Goal: Task Accomplishment & Management: Manage account settings

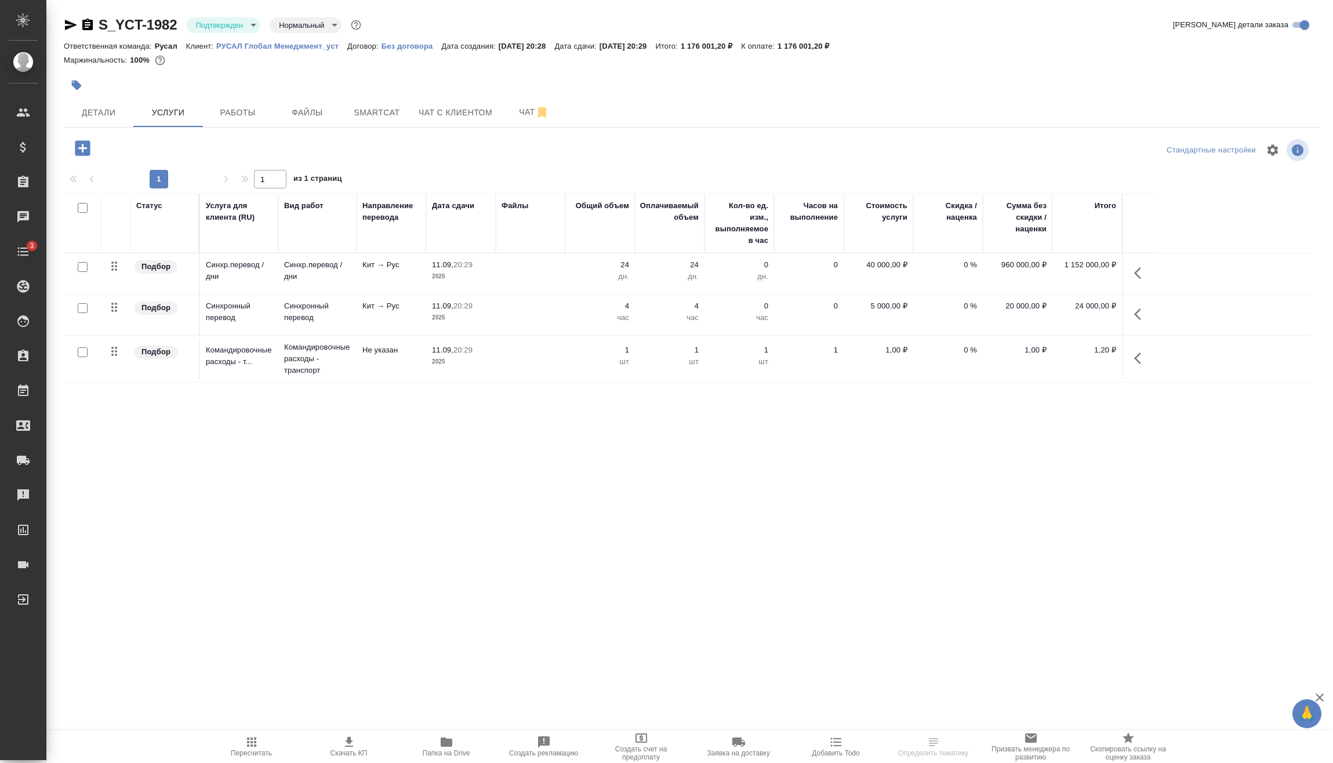
click at [1145, 311] on icon "button" at bounding box center [1141, 314] width 14 height 14
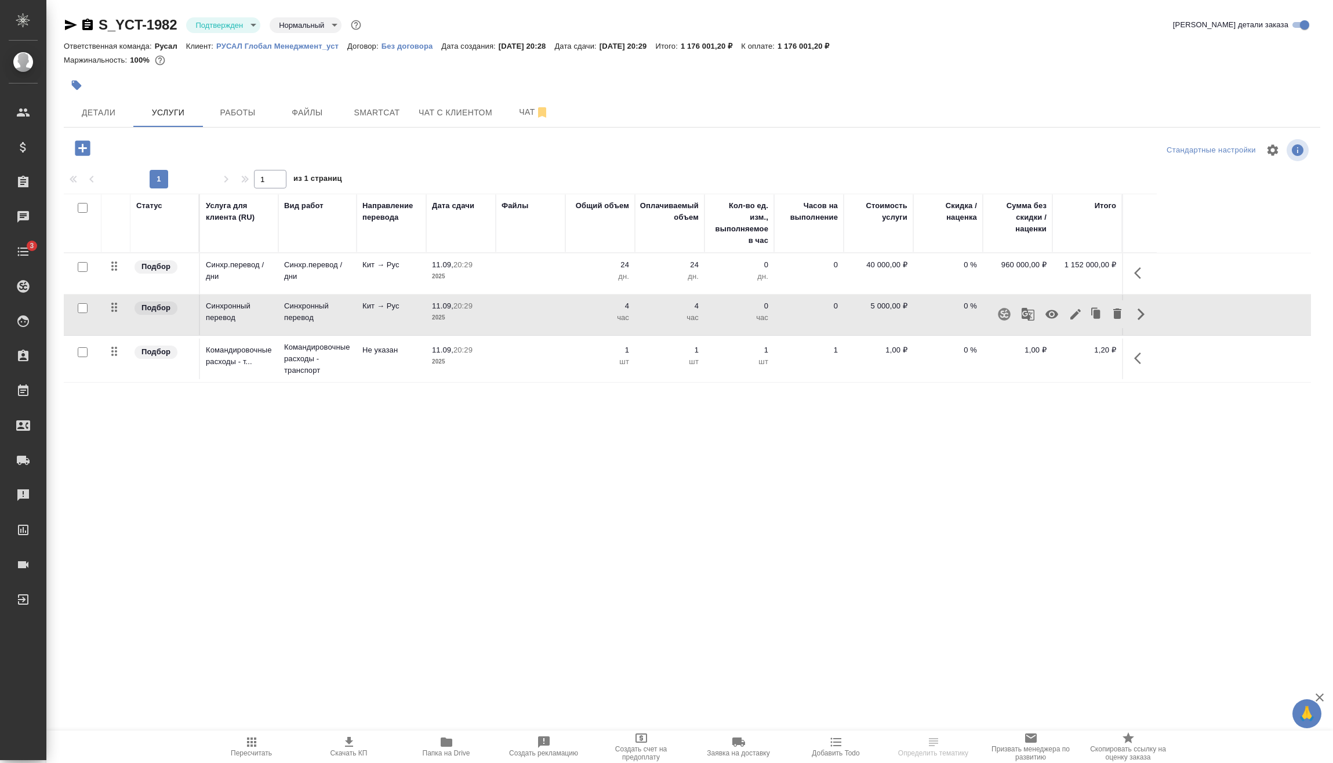
drag, startPoint x: 1123, startPoint y: 259, endPoint x: 1133, endPoint y: 266, distance: 12.5
click at [1124, 260] on td at bounding box center [1139, 273] width 35 height 41
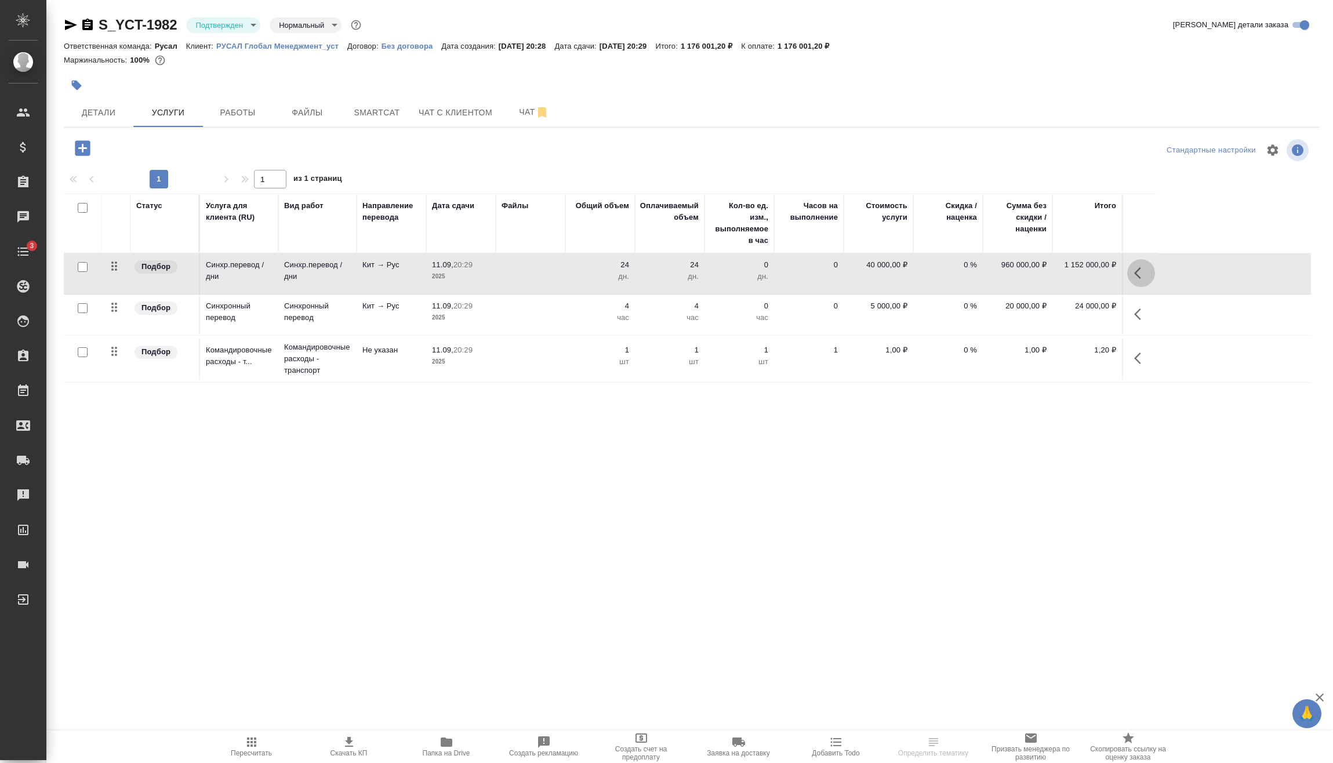
click at [1135, 266] on icon "button" at bounding box center [1141, 273] width 14 height 14
click at [1050, 272] on icon "button" at bounding box center [1052, 273] width 14 height 14
click at [1050, 272] on icon "button" at bounding box center [1052, 273] width 13 height 11
click at [1080, 278] on icon "button" at bounding box center [1076, 273] width 14 height 14
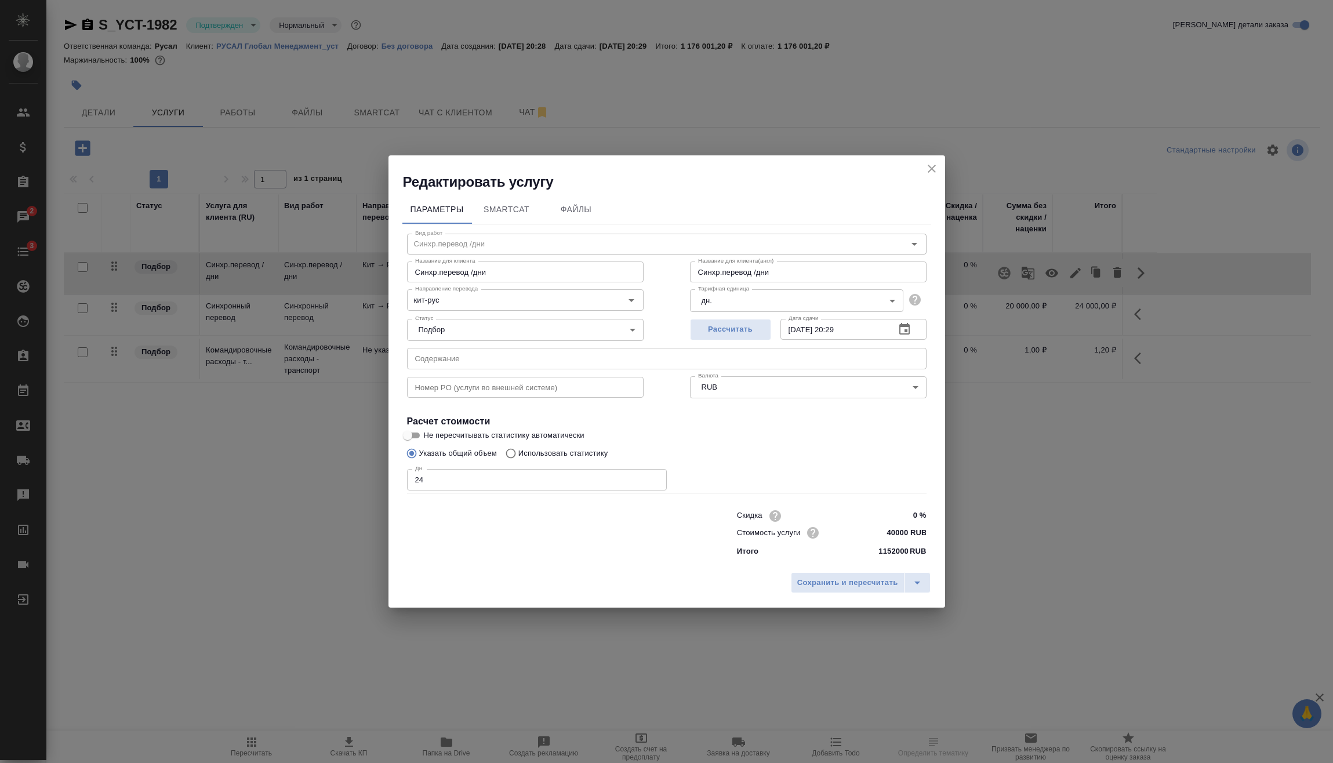
drag, startPoint x: 349, startPoint y: 491, endPoint x: 329, endPoint y: 491, distance: 19.7
click at [344, 491] on div "Редактировать услугу Параметры SmartCat Файлы Вид работ [PERSON_NAME].перевод /…" at bounding box center [666, 381] width 1333 height 763
type input "17"
click at [879, 590] on button "Сохранить и пересчитать" at bounding box center [848, 582] width 114 height 21
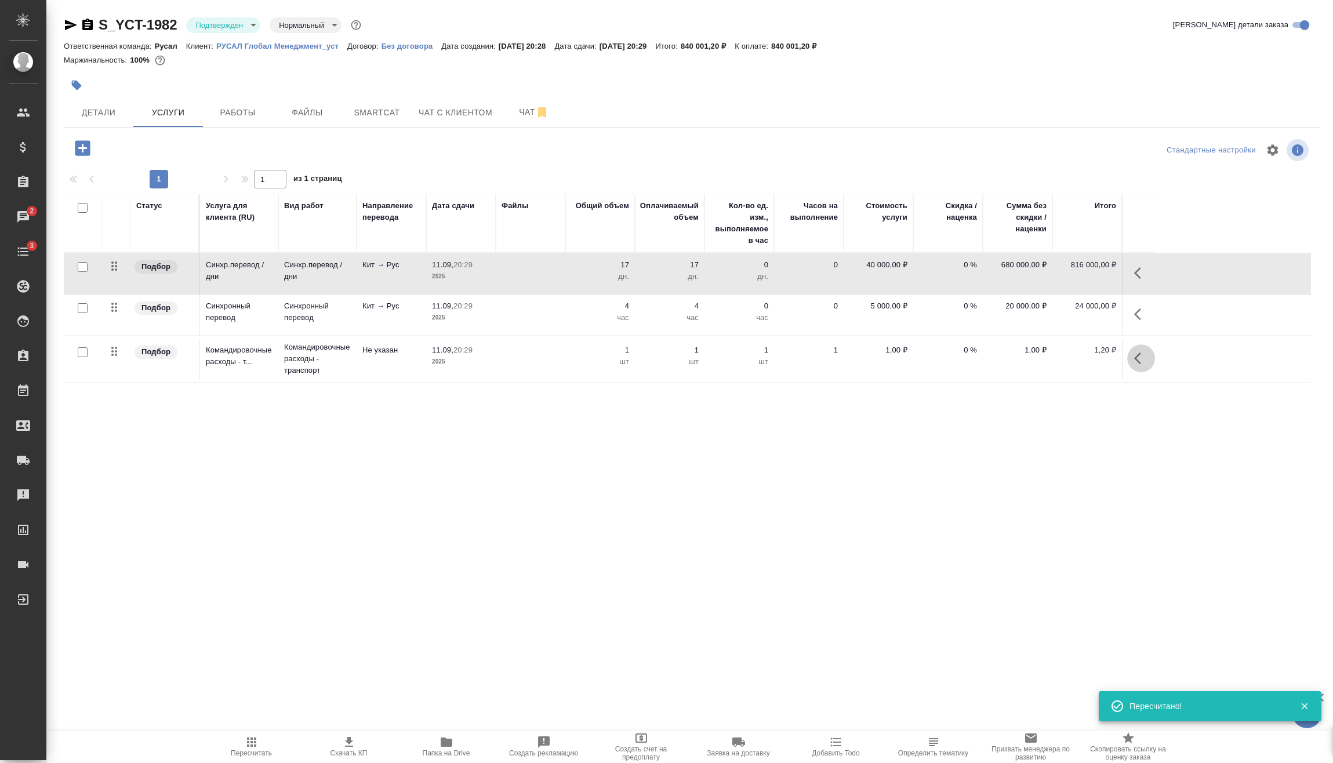
click at [1150, 358] on button "button" at bounding box center [1141, 358] width 28 height 28
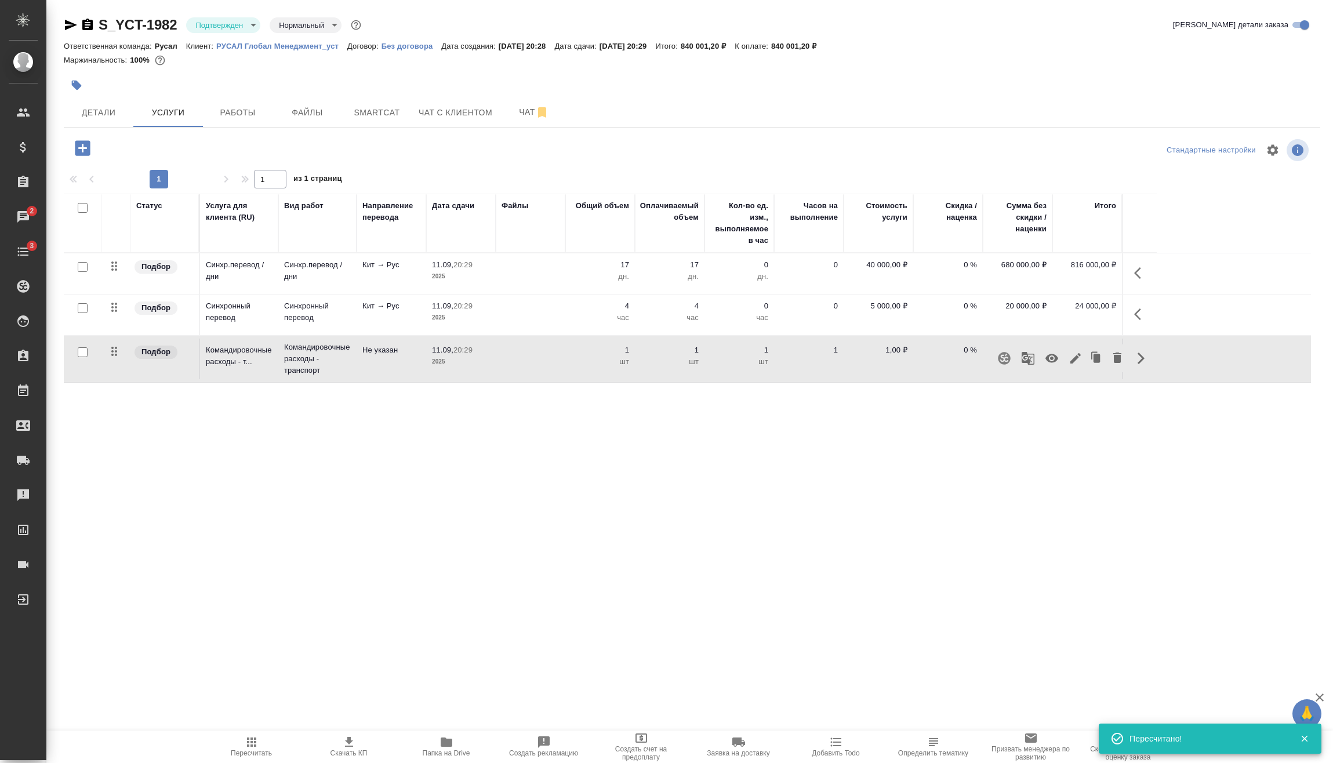
click at [1051, 358] on icon "button" at bounding box center [1052, 358] width 13 height 9
